Goal: Transaction & Acquisition: Purchase product/service

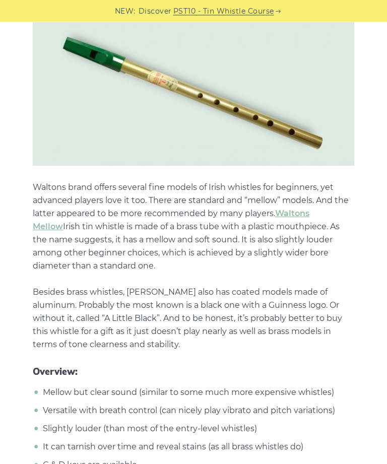
scroll to position [1642, 0]
click at [294, 386] on li "Mellow but clear sound (similar to some much more expensive whistles)" at bounding box center [197, 392] width 314 height 13
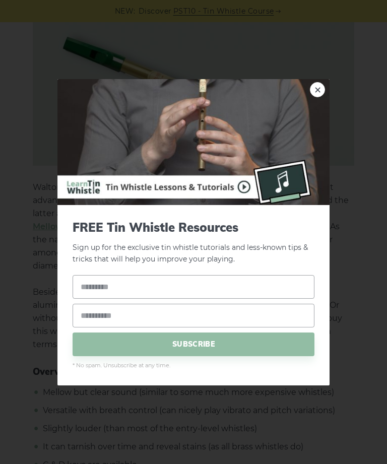
click at [316, 97] on link "×" at bounding box center [317, 89] width 15 height 15
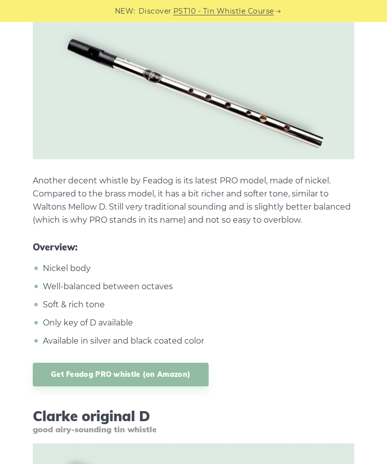
scroll to position [2640, 0]
click at [69, 363] on link "Get Feadog PRO whistle (on Amazon)" at bounding box center [121, 375] width 176 height 24
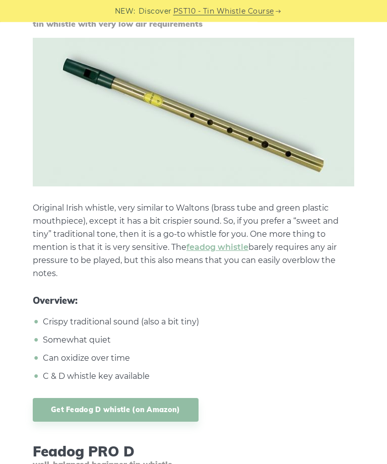
scroll to position [2172, 0]
click at [85, 398] on link "Get Feadog D whistle (on Amazon)" at bounding box center [116, 410] width 166 height 24
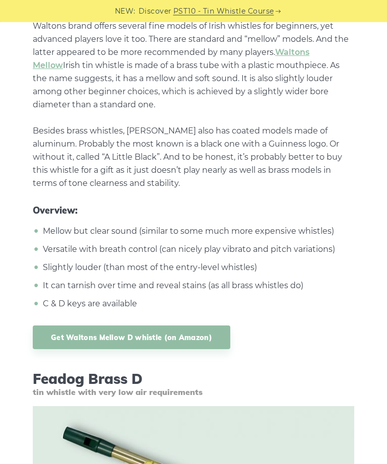
scroll to position [1804, 0]
click at [55, 328] on link "Get Waltons Mellow D whistle (on Amazon)" at bounding box center [132, 338] width 198 height 24
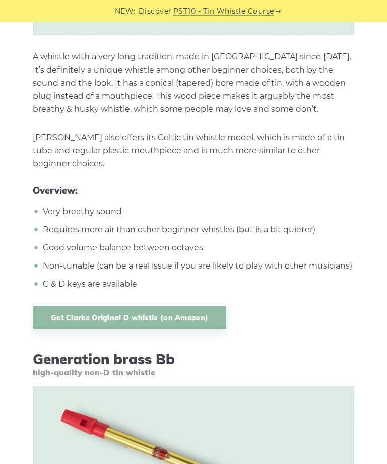
scroll to position [3197, 0]
click at [84, 306] on link "Get Clarke Original D whistle (on Amazon)" at bounding box center [130, 318] width 194 height 24
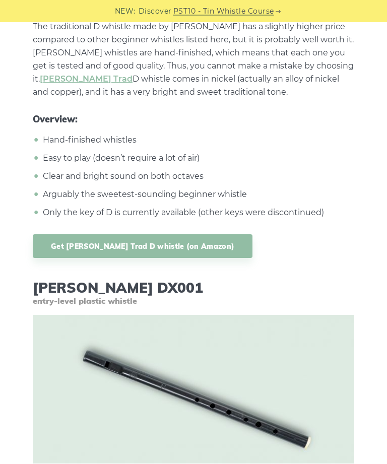
scroll to position [4270, 0]
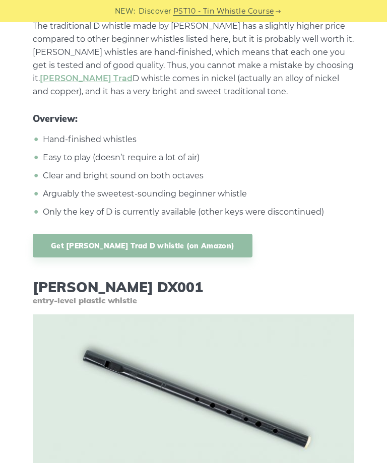
click at [75, 234] on link "Get Dixon Trad D whistle (on Amazon)" at bounding box center [143, 246] width 220 height 24
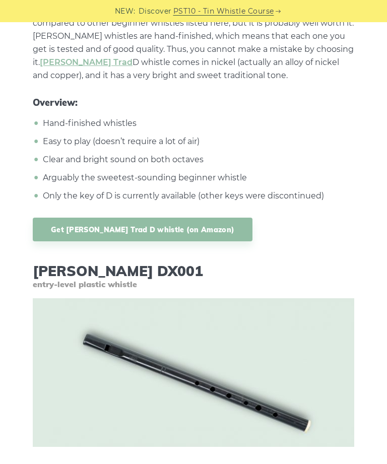
scroll to position [4802, 0]
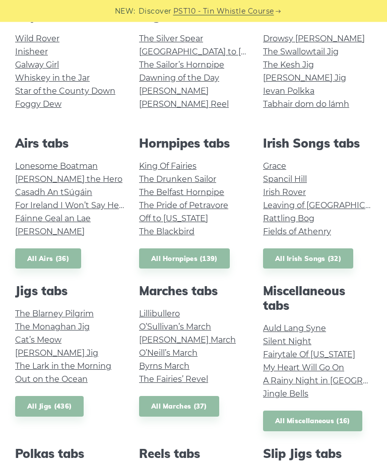
scroll to position [239, 0]
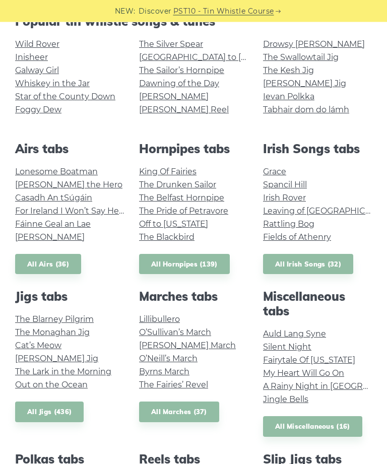
click at [333, 358] on link "Fairytale Of New York" at bounding box center [309, 361] width 92 height 10
